Goal: Information Seeking & Learning: Learn about a topic

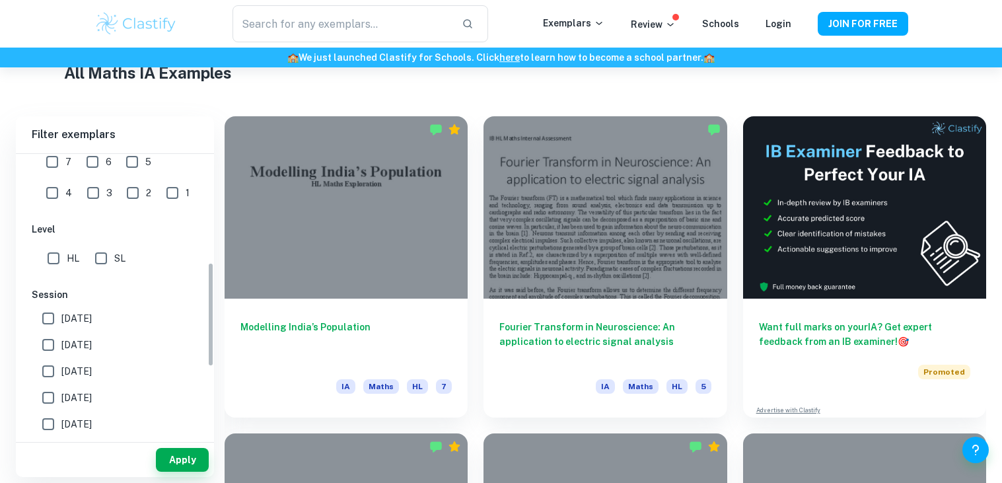
scroll to position [328, 0]
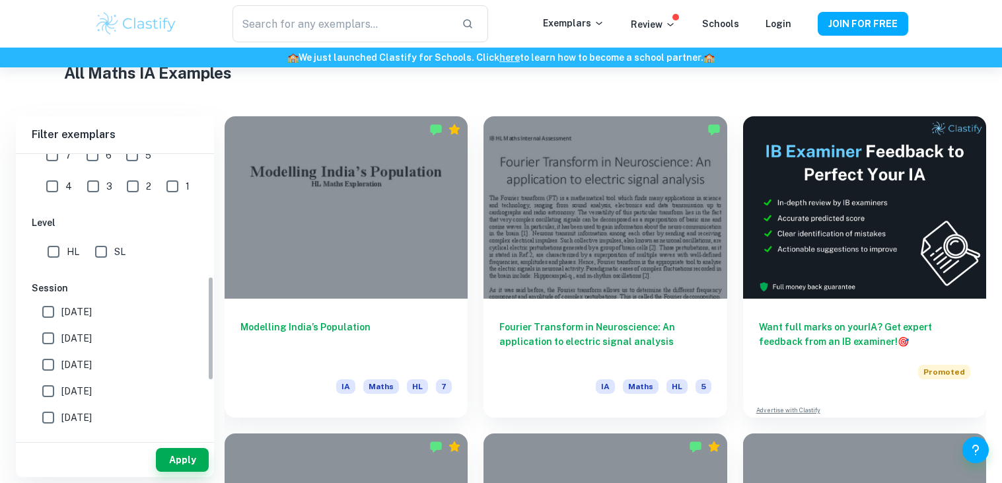
click at [58, 257] on input "HL" at bounding box center [53, 251] width 26 height 26
checkbox input "true"
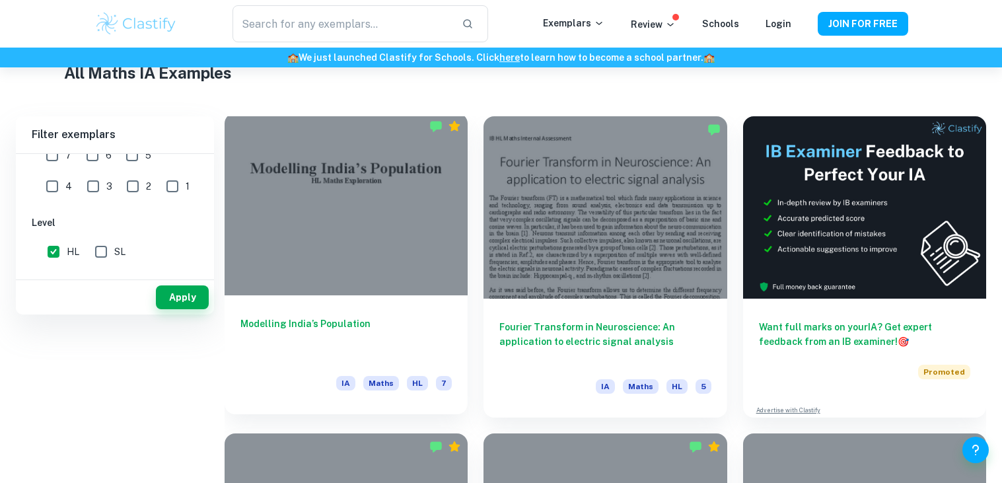
scroll to position [0, 0]
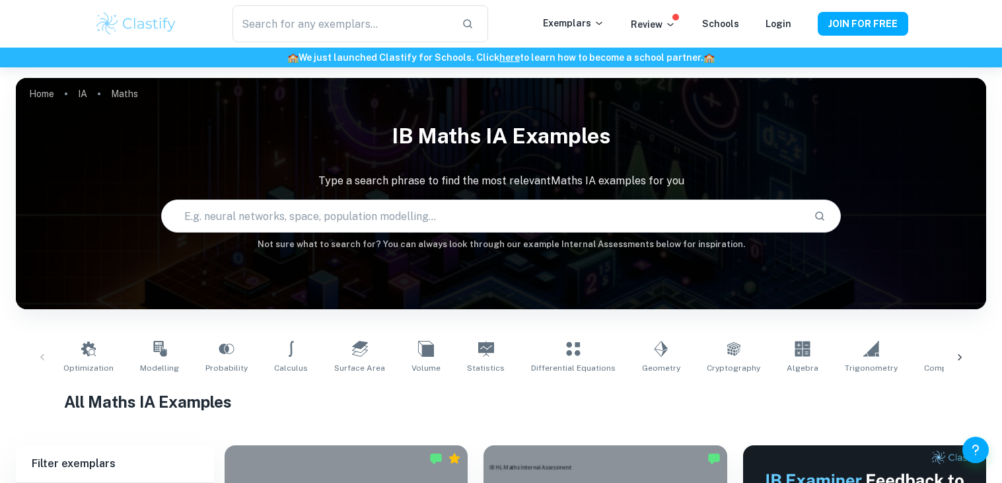
click at [289, 221] on input "text" at bounding box center [482, 216] width 641 height 37
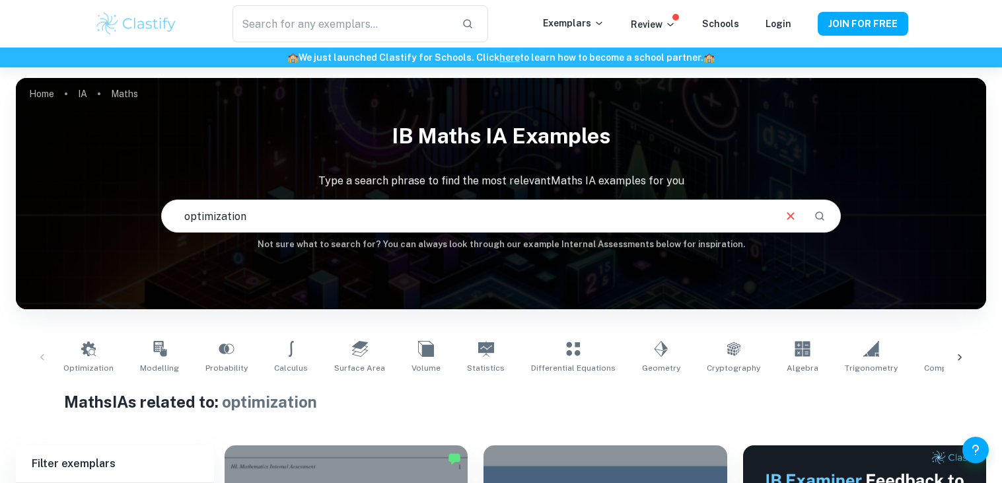
scroll to position [26, 0]
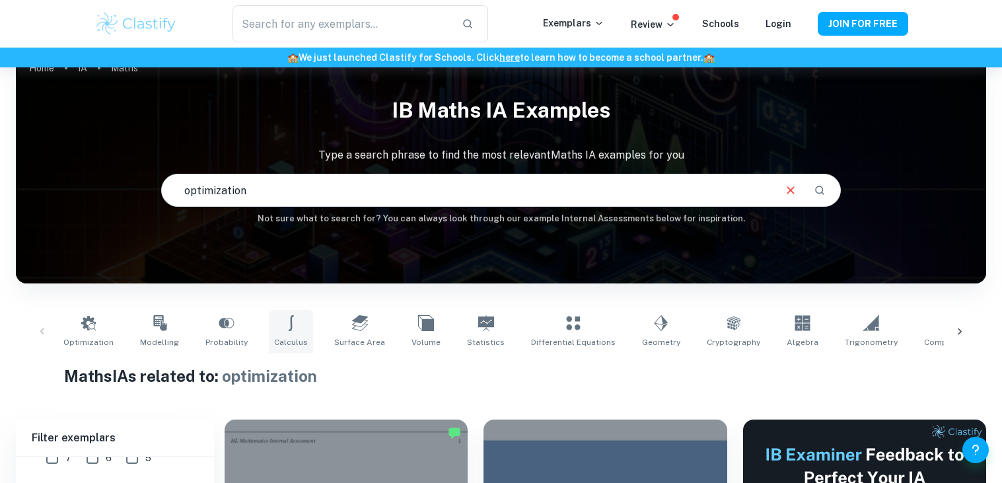
click at [287, 336] on span "Calculus" at bounding box center [291, 342] width 34 height 12
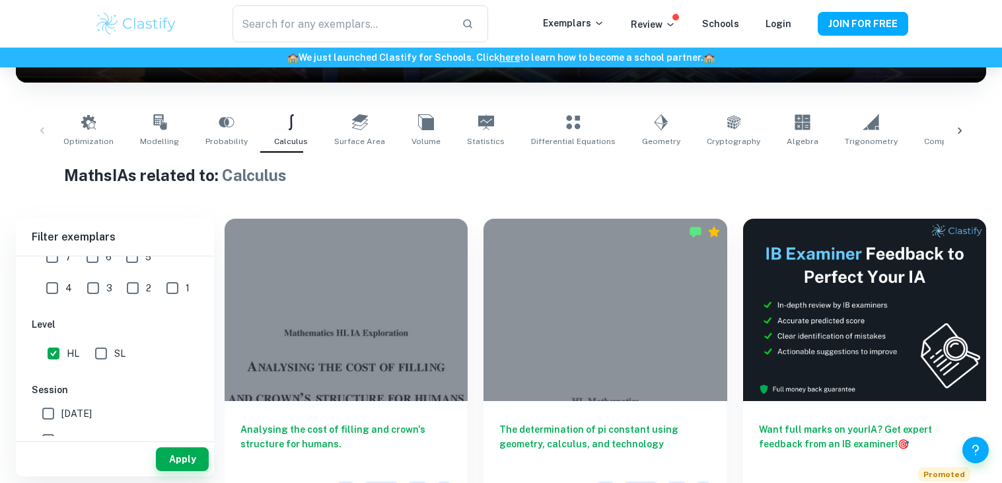
scroll to position [223, 0]
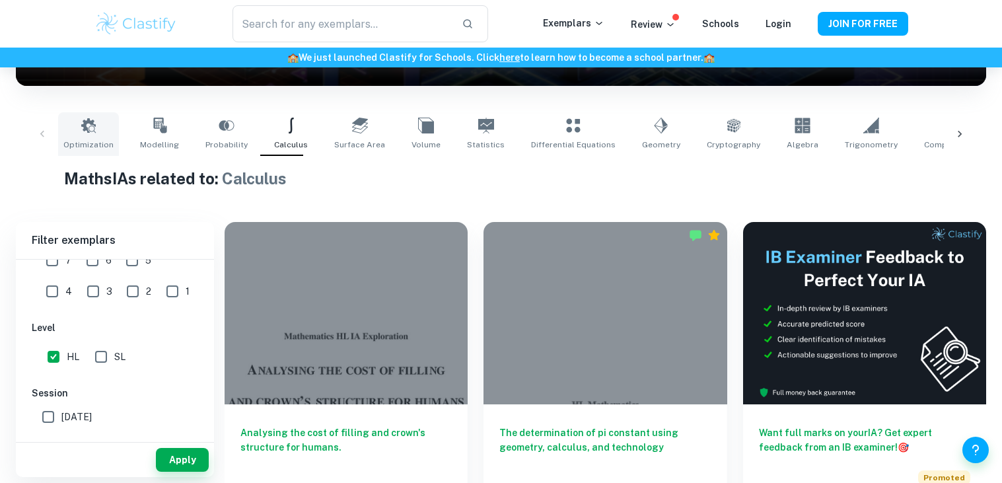
click at [109, 140] on span "Optimization" at bounding box center [88, 145] width 50 height 12
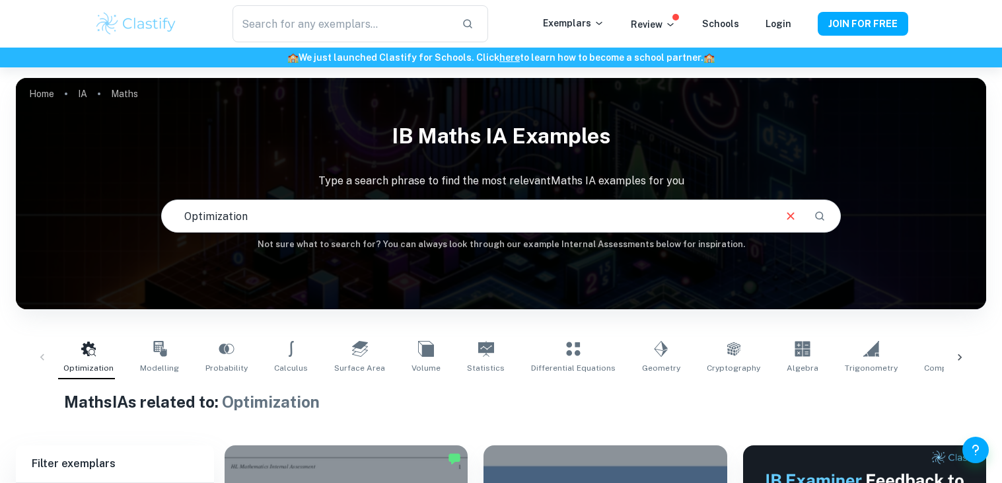
scroll to position [81, 0]
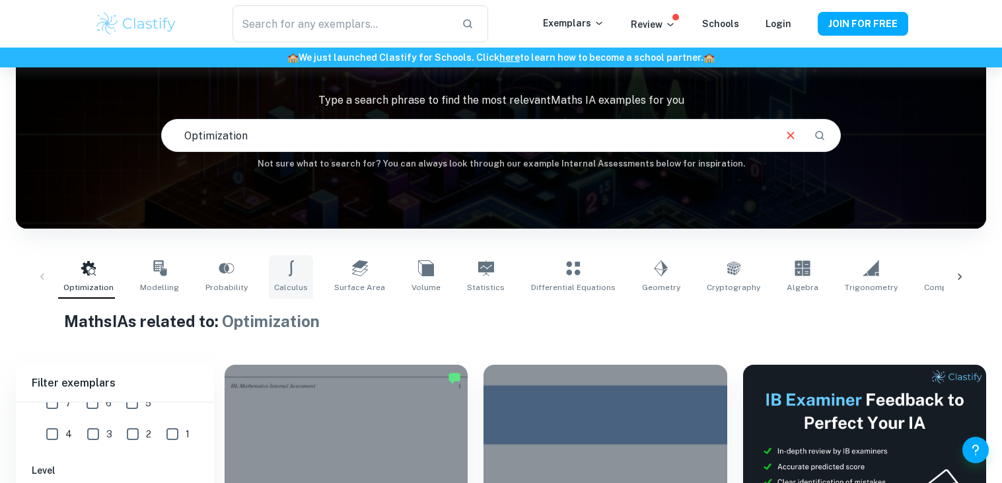
click at [285, 271] on icon at bounding box center [291, 268] width 16 height 16
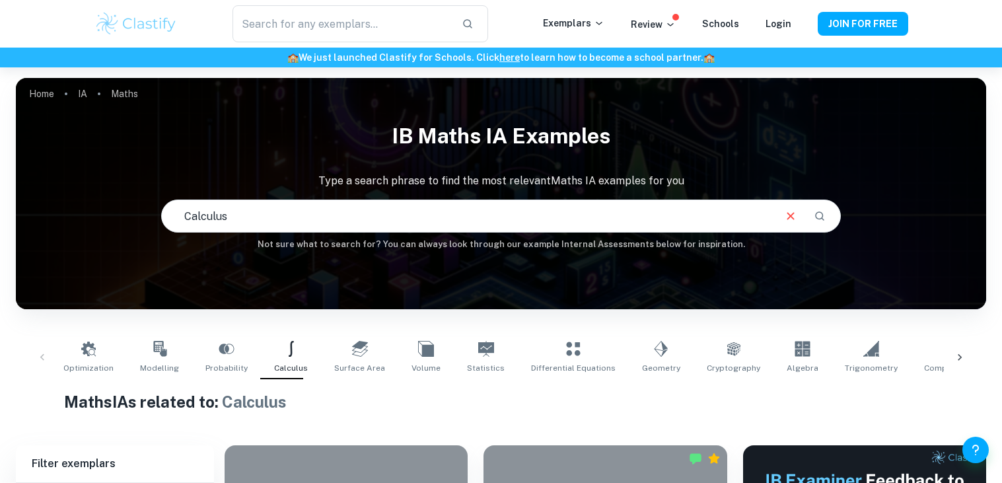
click at [236, 198] on input "Calculus" at bounding box center [467, 216] width 610 height 37
click at [447, 225] on input "motor" at bounding box center [467, 216] width 610 height 37
type input "motor"
click at [791, 223] on icon "Clear" at bounding box center [790, 216] width 15 height 15
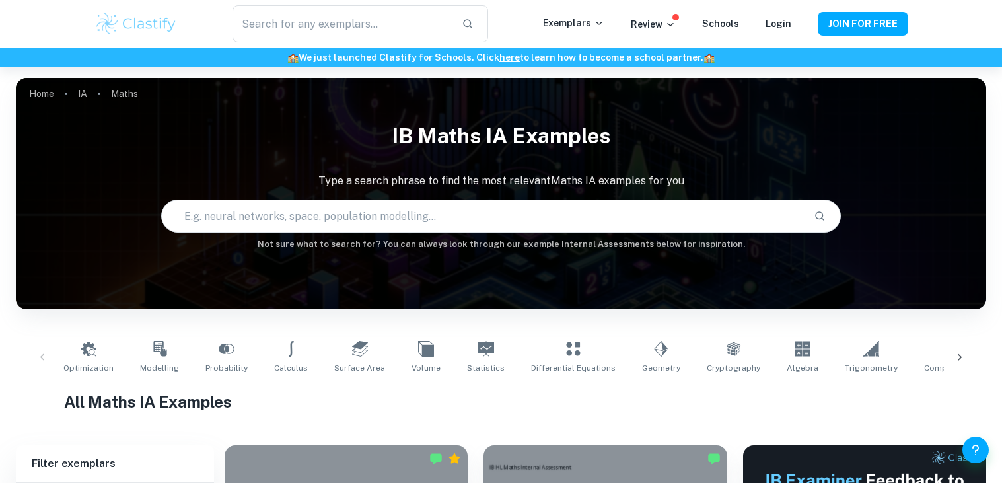
click at [966, 356] on div at bounding box center [960, 358] width 32 height 44
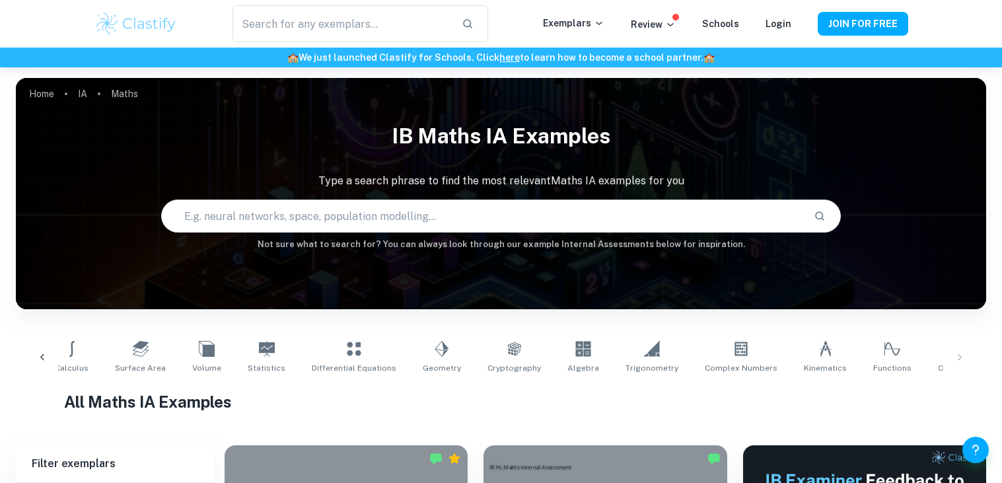
click at [962, 354] on div "Optimization Modelling Probability Calculus Surface Area Volume Statistics Diff…" at bounding box center [500, 358] width 949 height 44
click at [960, 359] on div "Optimization Modelling Probability Calculus Surface Area Volume Statistics Diff…" at bounding box center [500, 358] width 949 height 44
click at [36, 359] on icon at bounding box center [42, 357] width 13 height 13
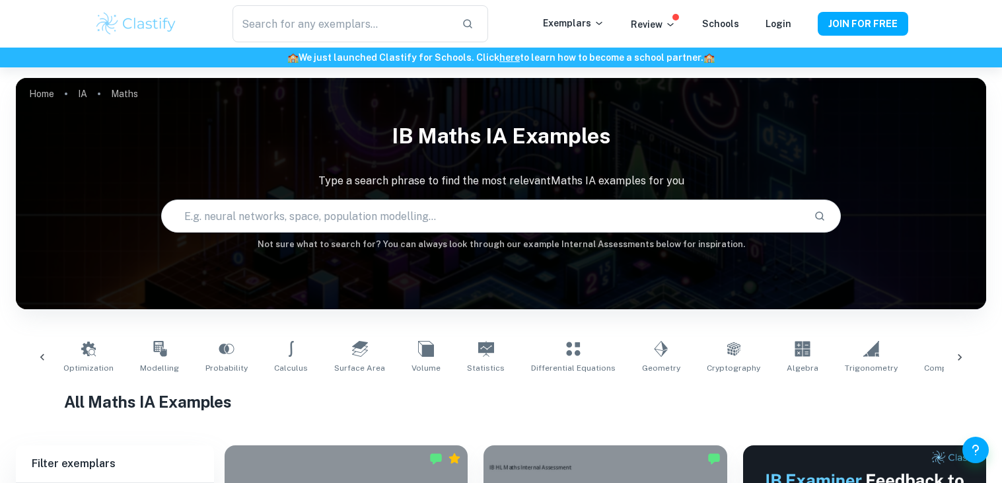
scroll to position [0, 0]
click at [34, 343] on div "Optimization Modelling Probability Calculus Surface Area Volume Statistics Diff…" at bounding box center [500, 358] width 949 height 44
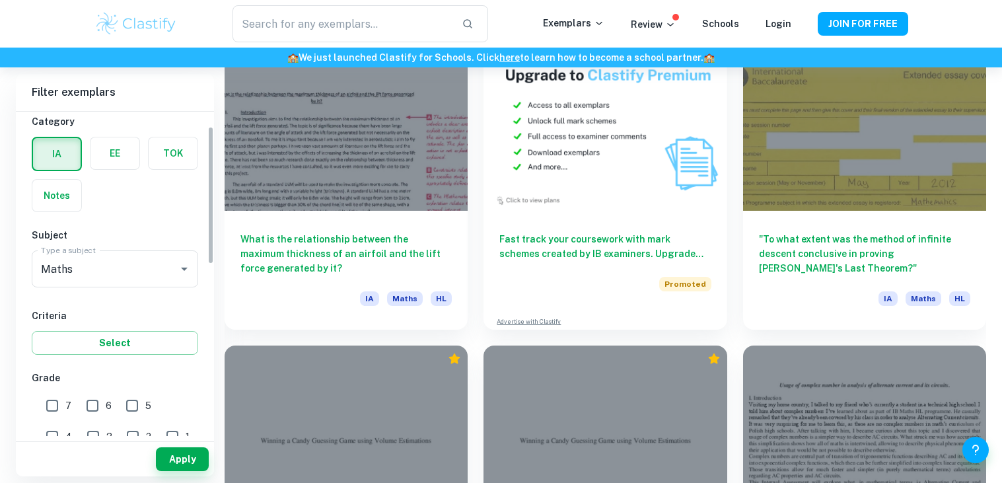
scroll to position [32, 0]
click at [87, 355] on button "Select" at bounding box center [115, 347] width 166 height 24
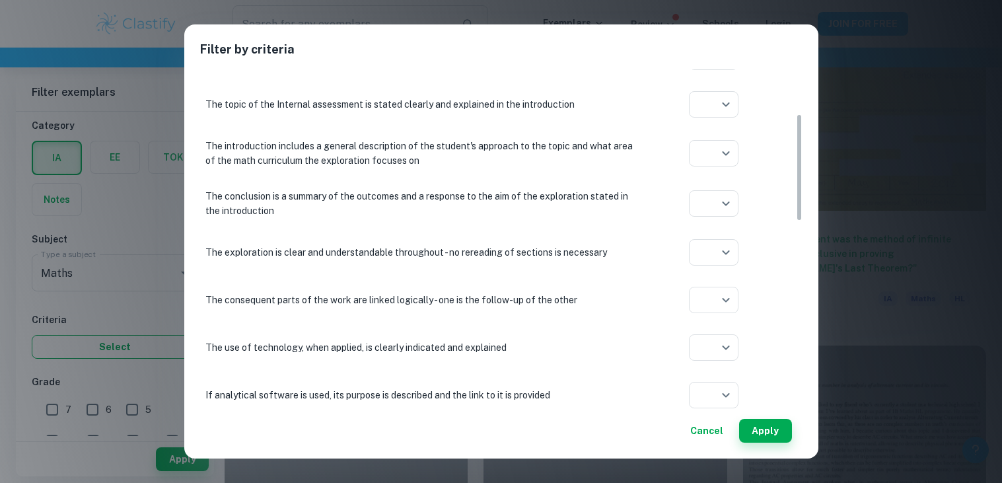
scroll to position [142, 0]
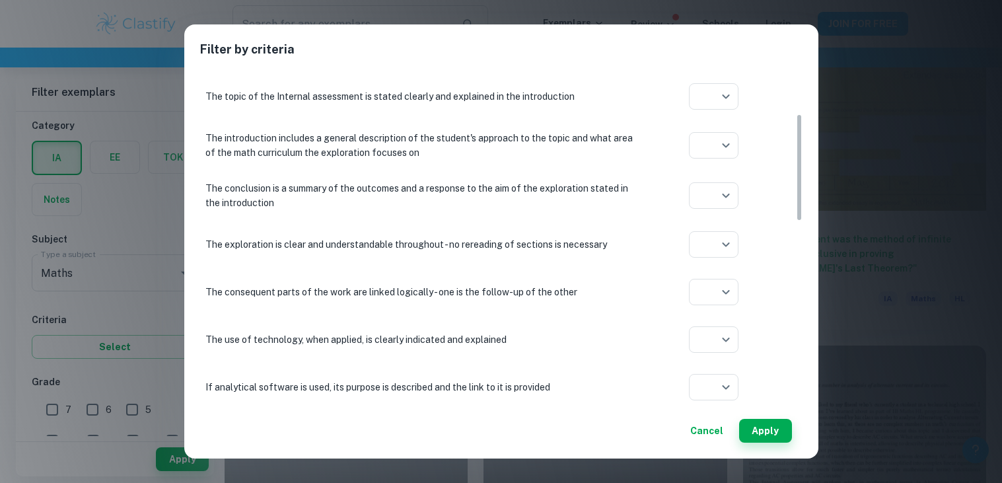
click at [716, 428] on button "Cancel" at bounding box center [707, 431] width 44 height 24
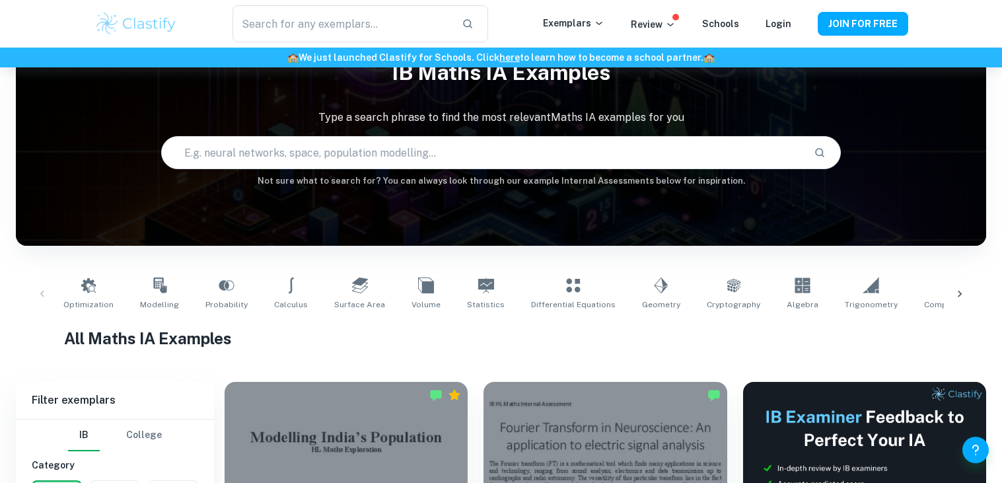
scroll to position [0, 0]
